Goal: Task Accomplishment & Management: Use online tool/utility

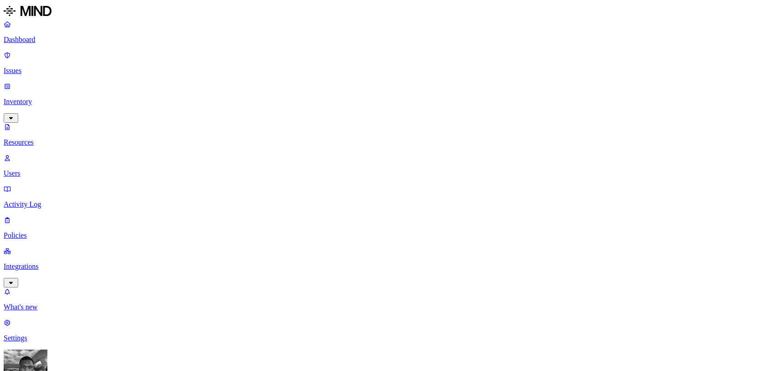
click at [25, 41] on p "Dashboard" at bounding box center [380, 40] width 752 height 8
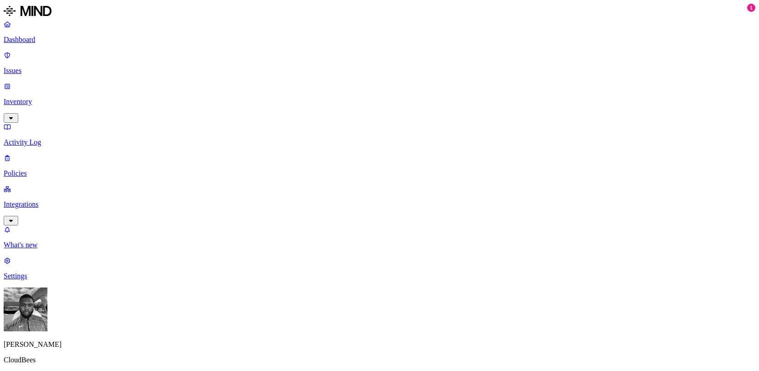
click at [48, 200] on p "Integrations" at bounding box center [380, 204] width 752 height 8
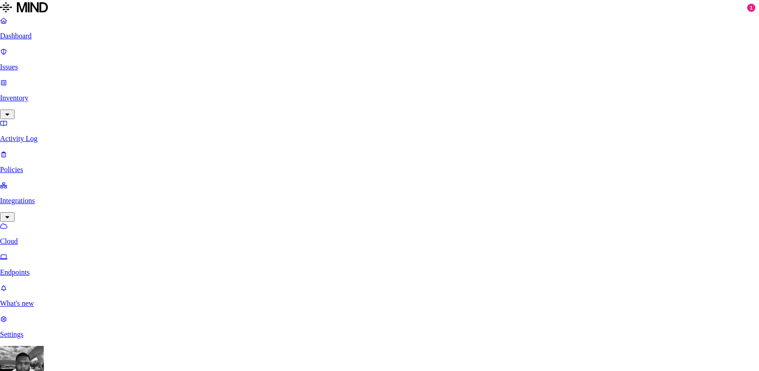
scroll to position [83, 0]
type input "CB - Google Drive"
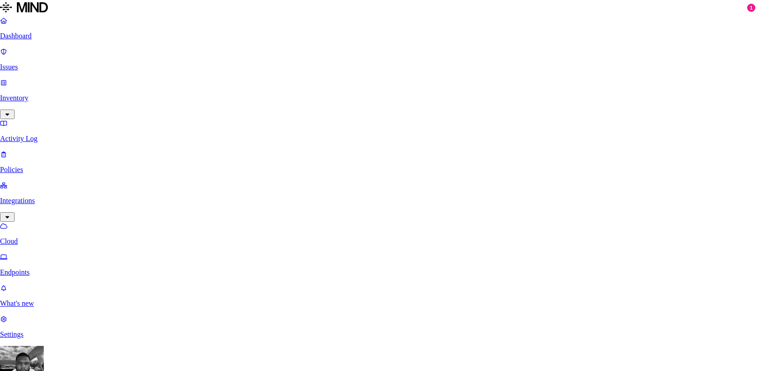
paste input "./main [PERSON_NAME] --debug 8"
type input "./main [PERSON_NAME] --debug 8"
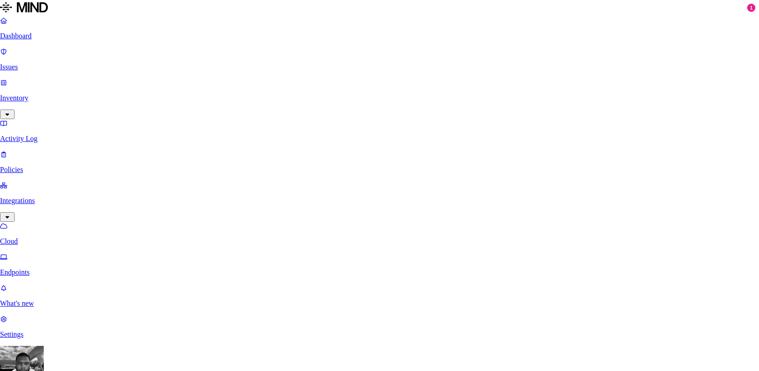
paste input "[EMAIL_ADDRESS][DOMAIN_NAME]"
type input "[EMAIL_ADDRESS][DOMAIN_NAME]"
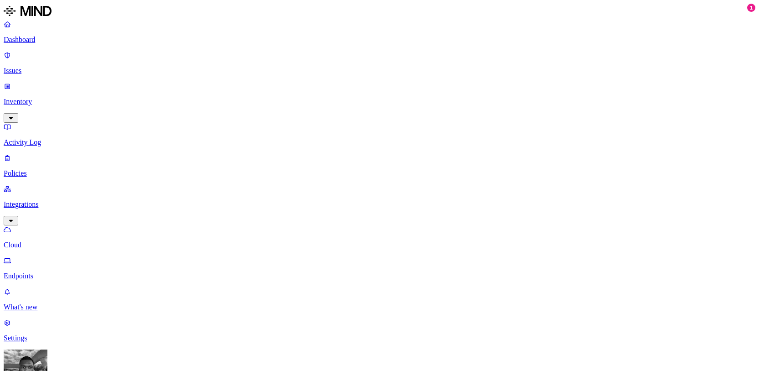
click at [47, 44] on link "Dashboard" at bounding box center [380, 32] width 752 height 24
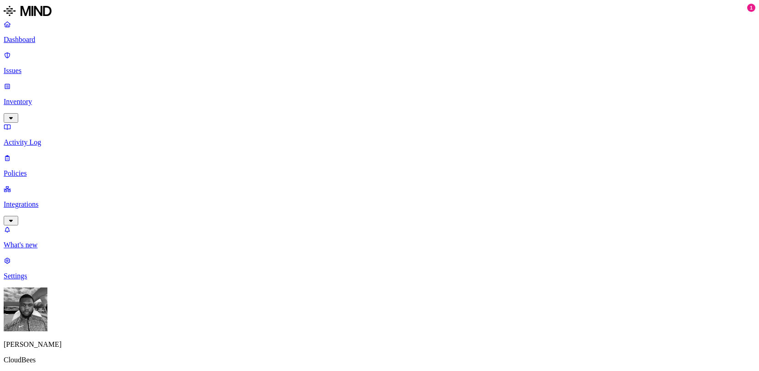
click at [25, 185] on link "Integrations" at bounding box center [380, 204] width 752 height 39
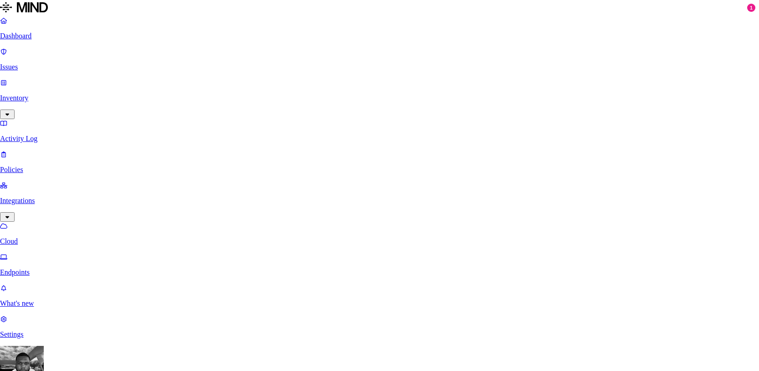
scroll to position [225, 0]
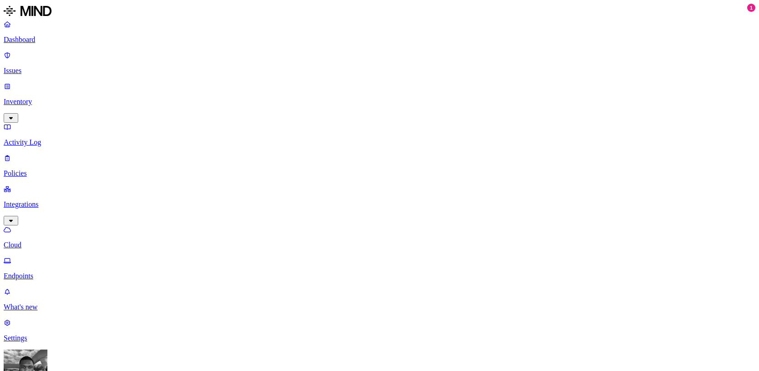
click at [19, 42] on link "Dashboard" at bounding box center [380, 32] width 752 height 24
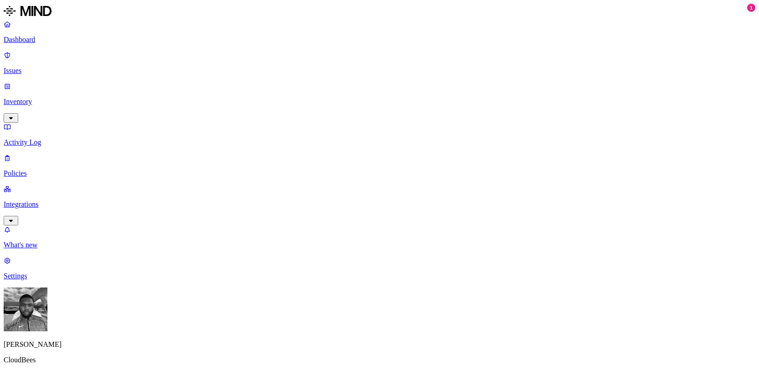
click at [32, 67] on p "Issues" at bounding box center [380, 71] width 752 height 8
click at [32, 98] on p "Inventory" at bounding box center [380, 102] width 752 height 8
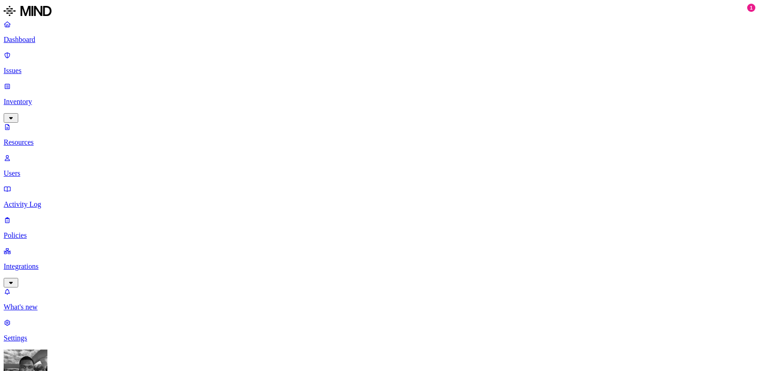
click at [30, 154] on link "Users" at bounding box center [380, 166] width 752 height 24
click at [35, 247] on link "Integrations" at bounding box center [380, 266] width 752 height 39
click at [36, 272] on p "Endpoints" at bounding box center [380, 276] width 752 height 8
click at [36, 138] on p "Activity Log" at bounding box center [380, 142] width 752 height 8
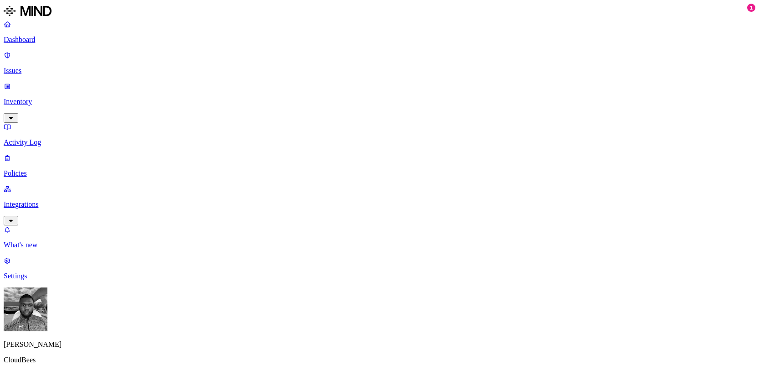
click at [39, 200] on p "Integrations" at bounding box center [380, 204] width 752 height 8
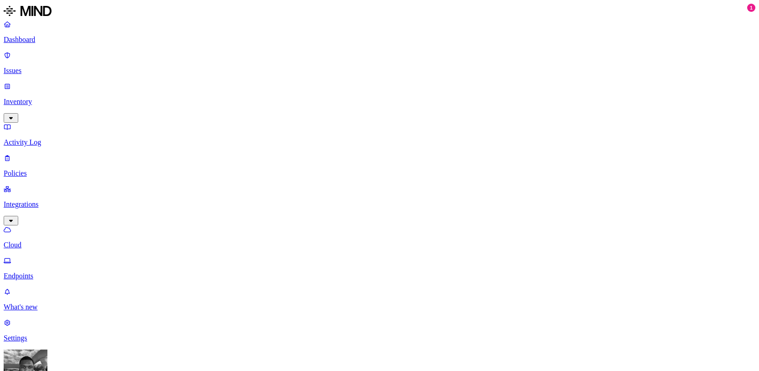
click at [70, 42] on p "Dashboard" at bounding box center [380, 40] width 752 height 8
